Goal: Find specific page/section: Find specific page/section

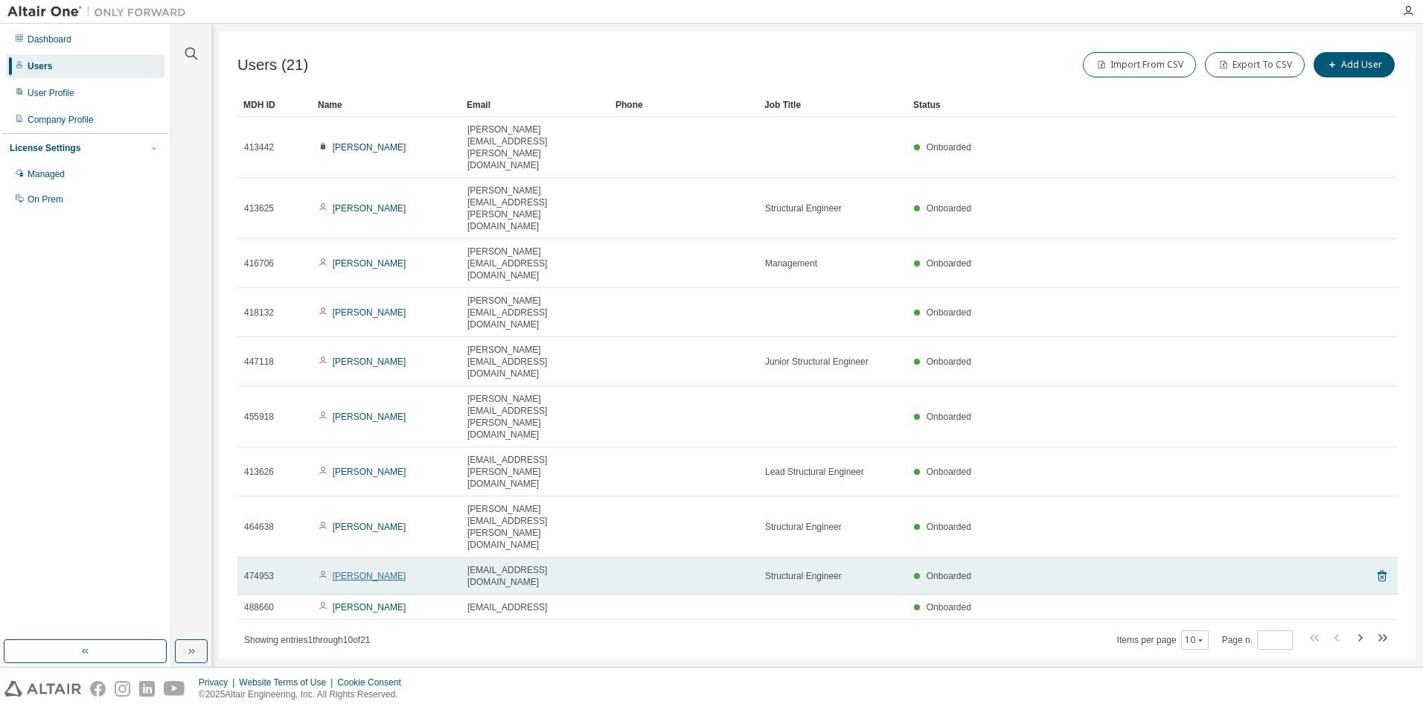
click at [351, 571] on link "Israa Seif" at bounding box center [370, 576] width 74 height 10
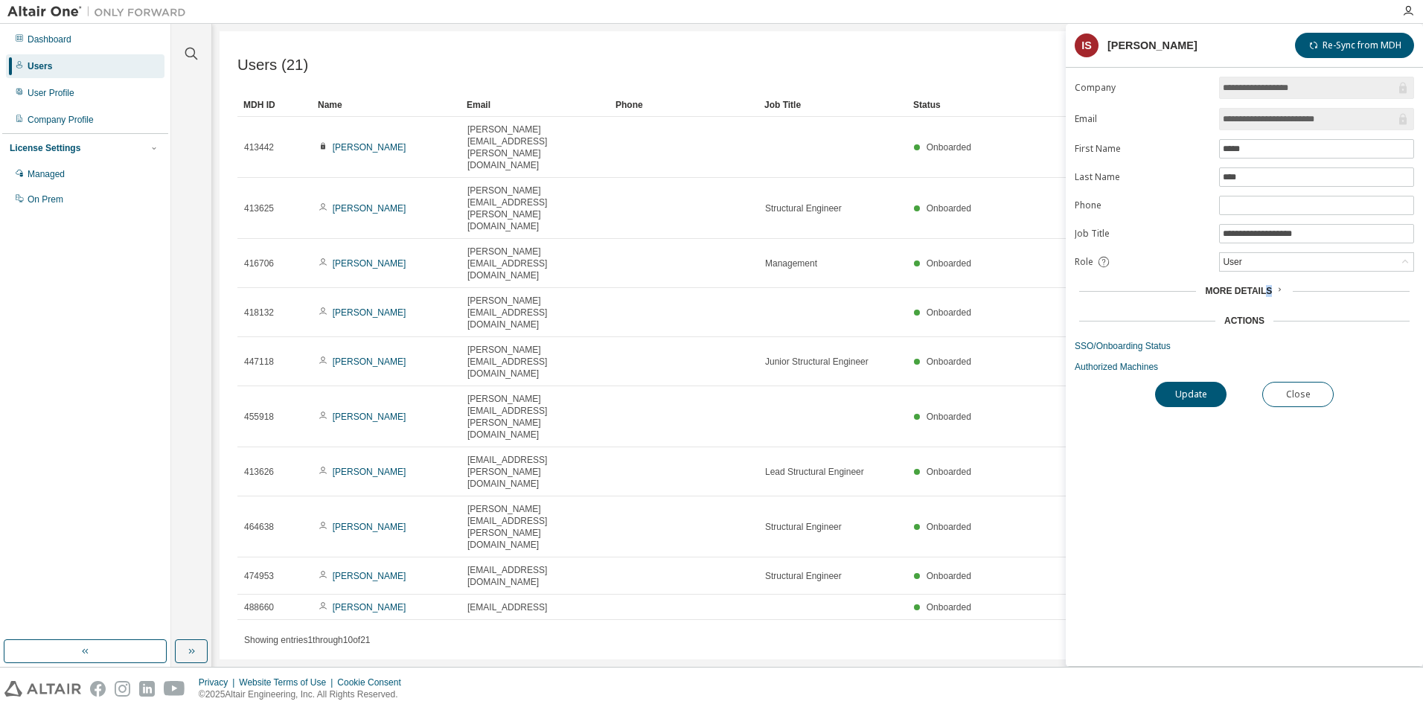
click at [1267, 292] on span "More Details" at bounding box center [1238, 291] width 67 height 10
